Goal: Use online tool/utility: Utilize a website feature to perform a specific function

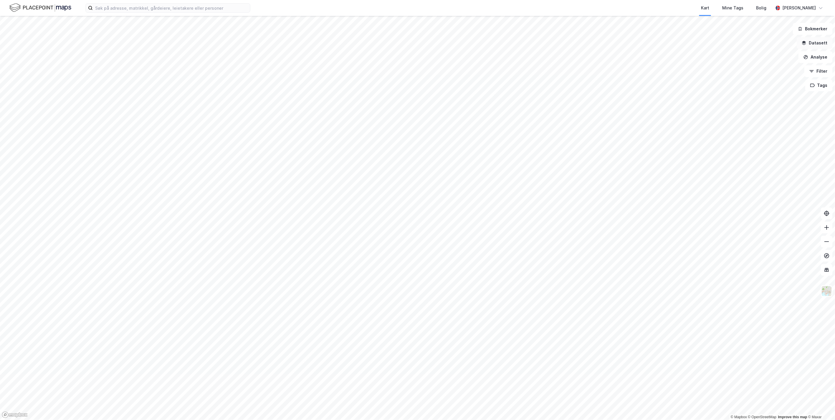
click at [820, 45] on button "Datasett" at bounding box center [814, 43] width 36 height 12
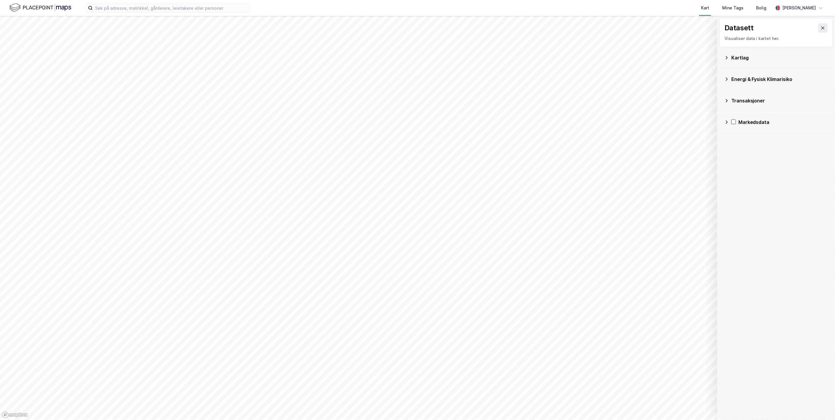
click at [727, 57] on icon at bounding box center [727, 57] width 2 height 3
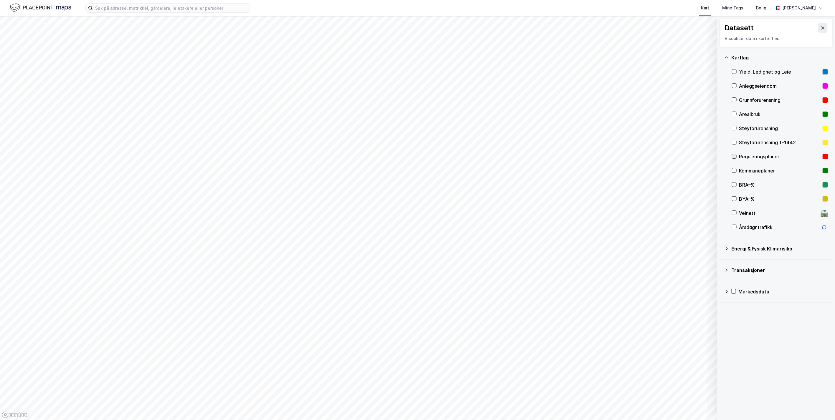
click at [735, 156] on icon at bounding box center [734, 156] width 3 height 2
click at [732, 155] on icon at bounding box center [734, 156] width 4 height 4
click at [735, 155] on icon at bounding box center [734, 156] width 4 height 4
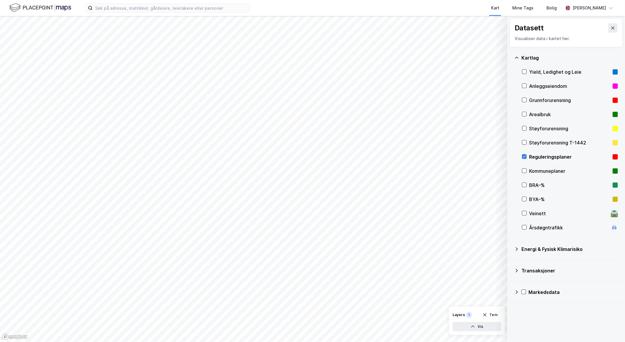
click at [524, 157] on icon at bounding box center [525, 156] width 4 height 4
click at [611, 28] on icon at bounding box center [613, 28] width 5 height 5
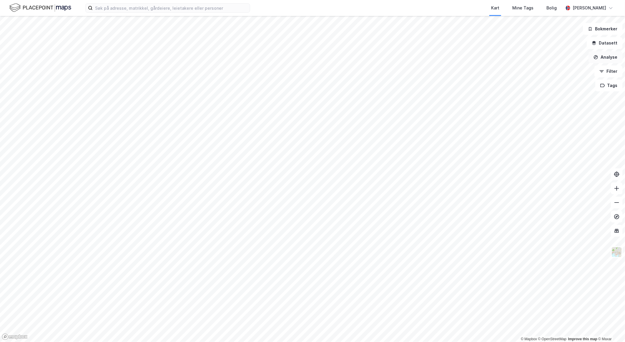
click at [610, 61] on button "Analyse" at bounding box center [606, 57] width 34 height 12
click at [544, 56] on div "Mål avstand" at bounding box center [554, 57] width 51 height 5
click at [614, 59] on button "Analyse" at bounding box center [606, 57] width 34 height 12
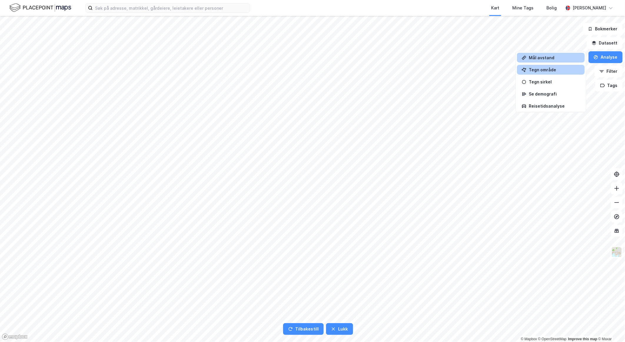
click at [554, 71] on div "Tegn område" at bounding box center [554, 69] width 51 height 5
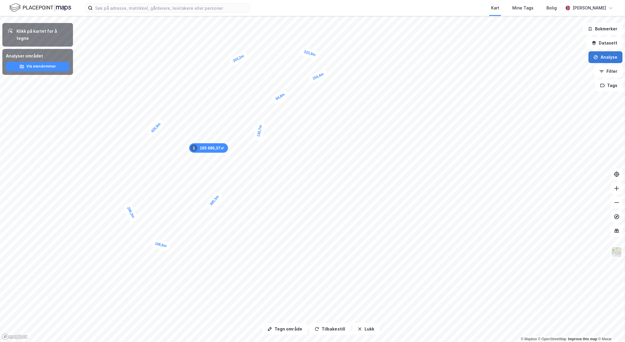
click at [604, 58] on button "Analyse" at bounding box center [606, 57] width 34 height 12
click at [552, 69] on div "Tegn område" at bounding box center [554, 69] width 51 height 5
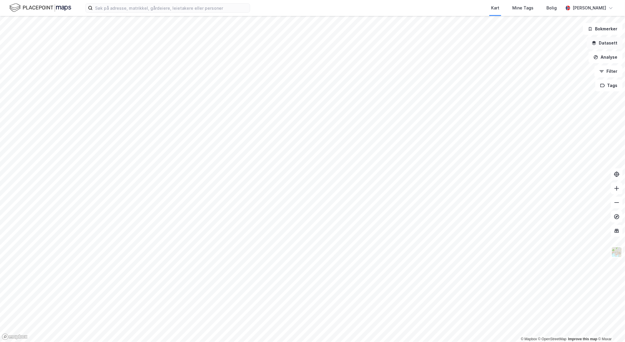
click at [602, 43] on button "Datasett" at bounding box center [605, 43] width 36 height 12
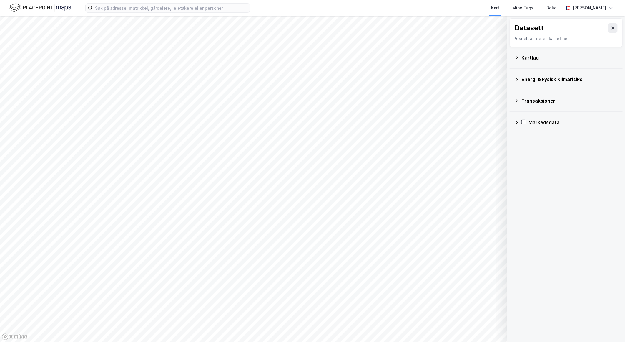
click at [516, 57] on icon at bounding box center [517, 57] width 5 height 5
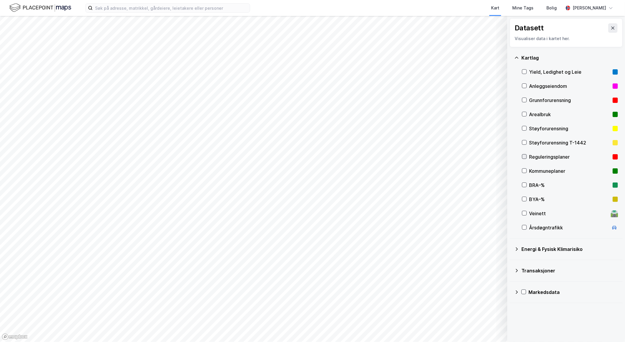
click at [524, 157] on icon at bounding box center [525, 156] width 4 height 4
click at [525, 157] on icon at bounding box center [525, 156] width 4 height 4
